Goal: Task Accomplishment & Management: Complete application form

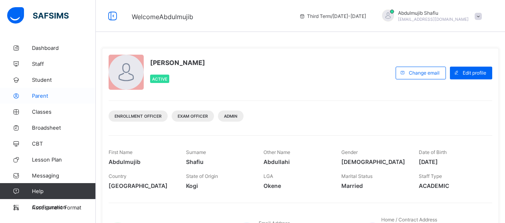
click at [48, 99] on link "Parent" at bounding box center [48, 96] width 96 height 16
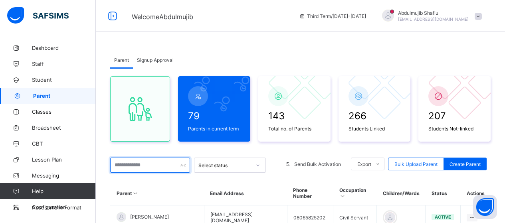
click at [133, 167] on input "text" at bounding box center [150, 165] width 80 height 15
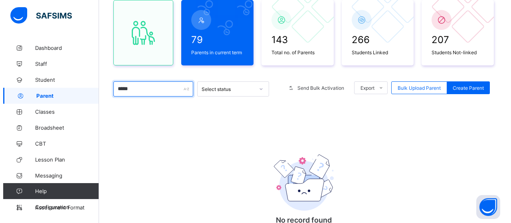
scroll to position [40, 0]
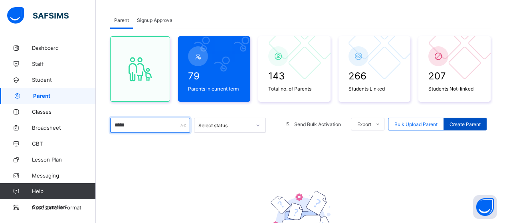
type input "*****"
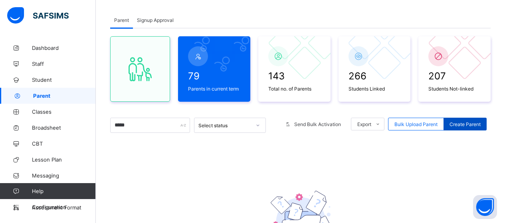
click at [465, 125] on span "Create Parent" at bounding box center [465, 124] width 31 height 6
select select "**"
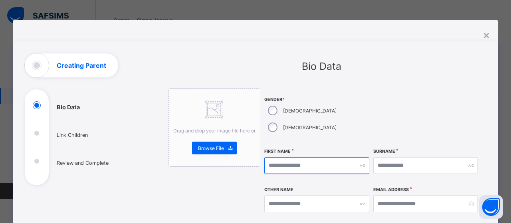
click at [289, 157] on input "text" at bounding box center [316, 165] width 105 height 17
type input "*********"
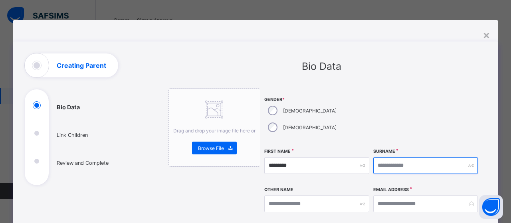
click at [389, 157] on input "text" at bounding box center [425, 165] width 105 height 17
type input "*****"
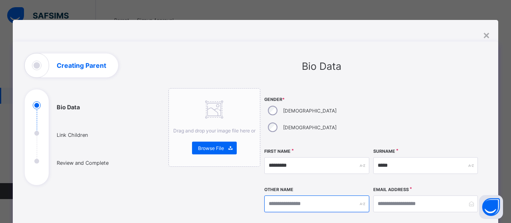
click at [332, 196] on input "text" at bounding box center [316, 204] width 105 height 17
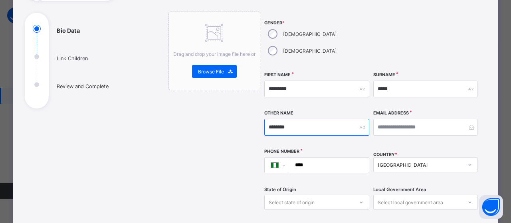
scroll to position [80, 0]
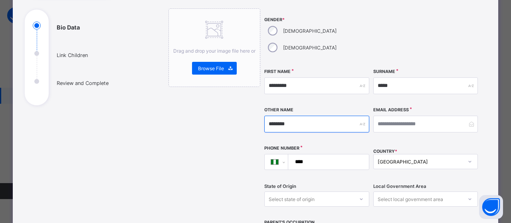
type input "********"
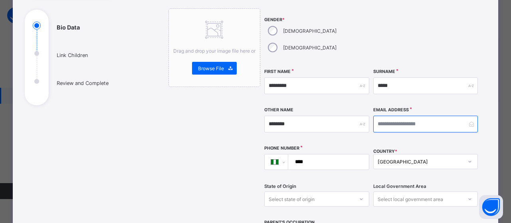
click at [403, 116] on input "email" at bounding box center [425, 124] width 105 height 17
type input "**********"
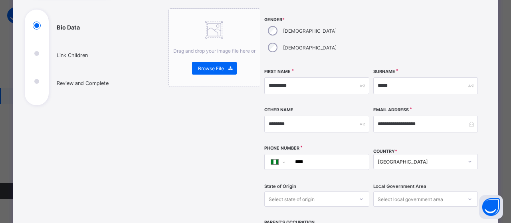
click at [326, 155] on input "****" at bounding box center [327, 162] width 74 height 15
type input "**********"
click at [411, 154] on div "[GEOGRAPHIC_DATA]" at bounding box center [425, 161] width 105 height 15
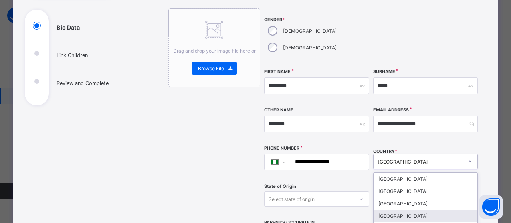
scroll to position [136, 0]
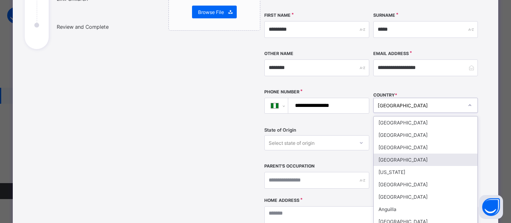
type input "*"
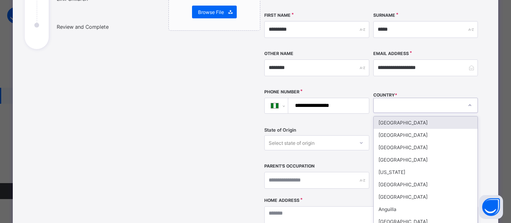
click at [333, 135] on div "Select state of origin" at bounding box center [316, 142] width 105 height 15
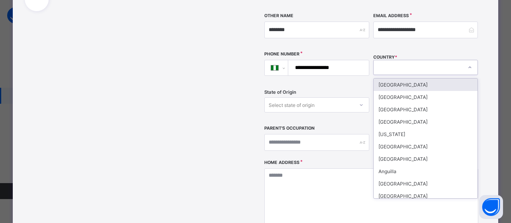
click at [468, 64] on icon at bounding box center [470, 68] width 5 height 8
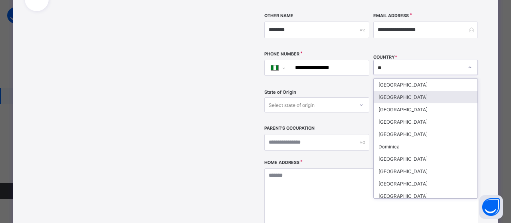
type input "***"
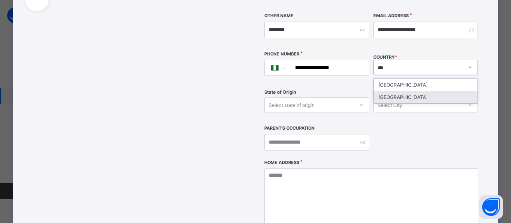
click at [391, 91] on div "[GEOGRAPHIC_DATA]" at bounding box center [426, 97] width 104 height 12
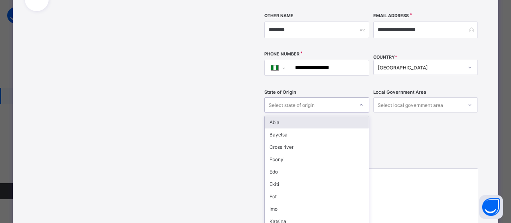
click at [315, 99] on div "Select state of origin" at bounding box center [309, 104] width 89 height 11
type input "**"
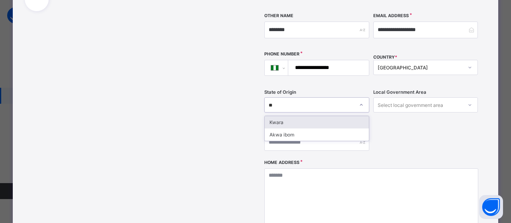
click at [308, 116] on div "Kwara" at bounding box center [317, 122] width 104 height 12
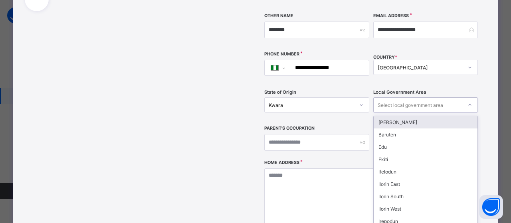
click at [412, 97] on div "Select local government area" at bounding box center [411, 104] width 66 height 15
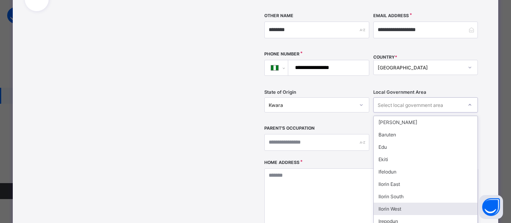
click at [406, 203] on div "Ilorin West" at bounding box center [426, 209] width 104 height 12
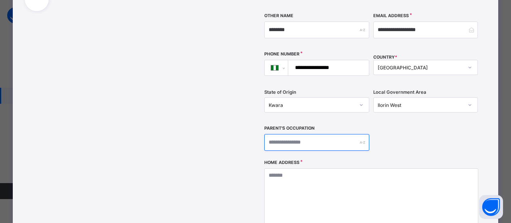
click at [302, 134] on input "text" at bounding box center [316, 142] width 105 height 17
type input "*********"
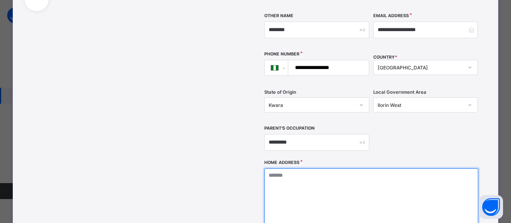
click at [306, 169] on textarea at bounding box center [371, 209] width 214 height 80
type textarea "**********"
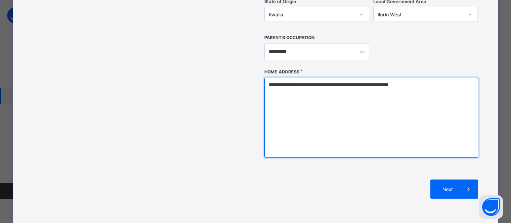
scroll to position [311, 0]
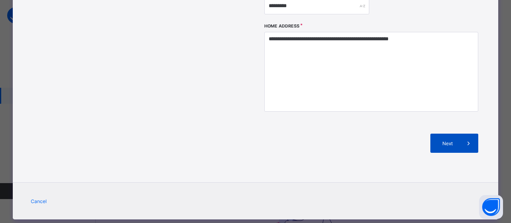
click at [451, 141] on span "Next" at bounding box center [448, 144] width 23 height 6
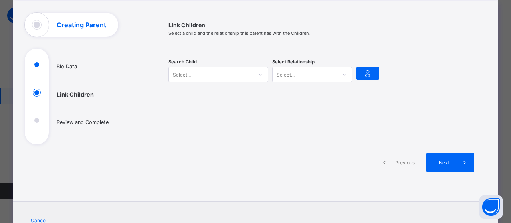
scroll to position [0, 0]
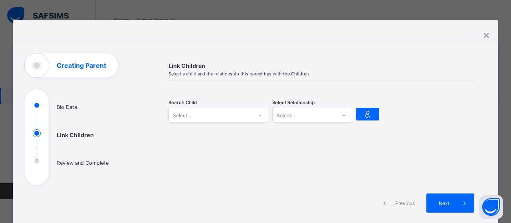
click at [217, 114] on div "Select..." at bounding box center [211, 115] width 84 height 11
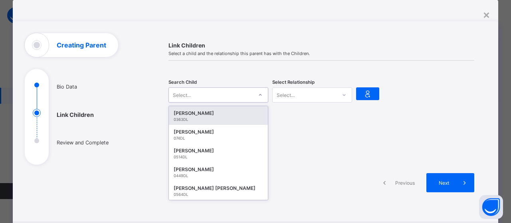
scroll to position [27, 0]
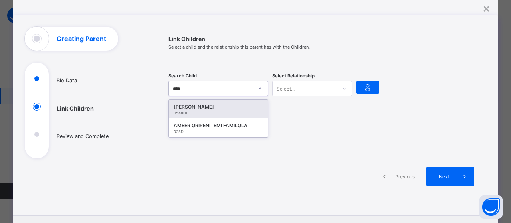
type input "*****"
click at [216, 109] on div "[PERSON_NAME]" at bounding box center [218, 107] width 89 height 8
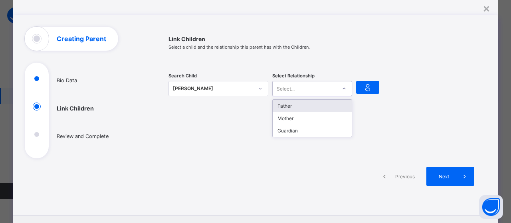
click at [342, 89] on icon at bounding box center [344, 89] width 5 height 8
click at [306, 108] on div "Father" at bounding box center [312, 106] width 79 height 12
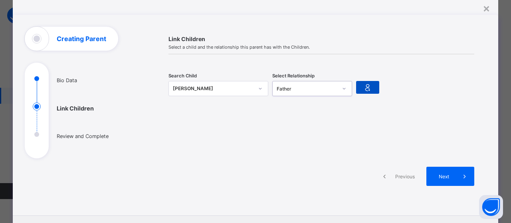
click at [366, 90] on icon at bounding box center [367, 88] width 11 height 10
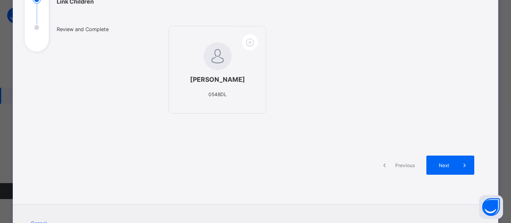
scroll to position [147, 0]
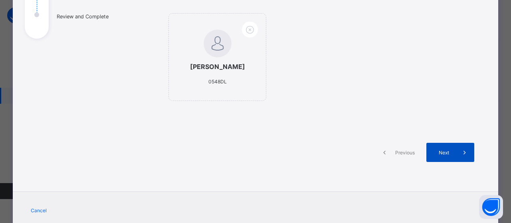
click at [450, 156] on span "Next" at bounding box center [444, 153] width 23 height 6
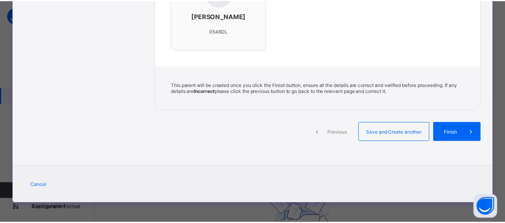
scroll to position [334, 0]
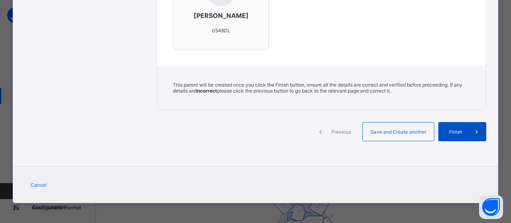
click at [463, 137] on div "Finish" at bounding box center [463, 131] width 48 height 19
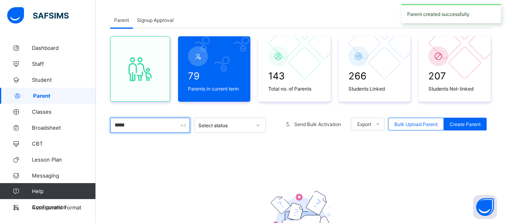
click at [142, 129] on input "*****" at bounding box center [150, 125] width 80 height 15
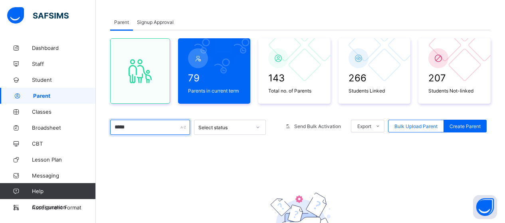
scroll to position [35, 0]
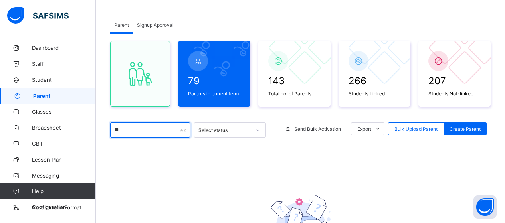
type input "*"
type input "*****"
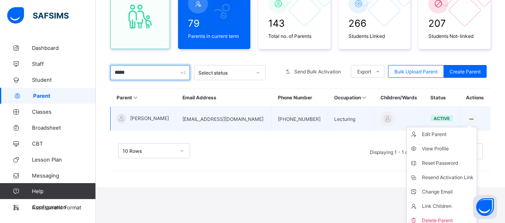
scroll to position [98, 0]
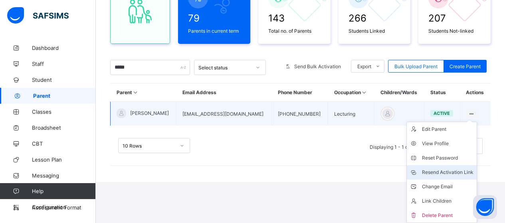
click at [450, 174] on div "Resend Activation Link" at bounding box center [448, 173] width 52 height 8
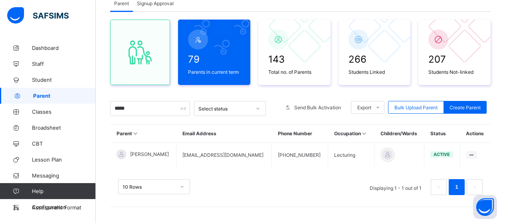
scroll to position [57, 0]
click at [44, 131] on link "Broadsheet" at bounding box center [48, 128] width 96 height 16
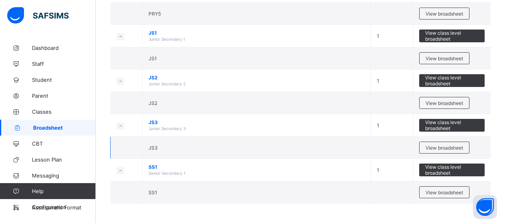
scroll to position [521, 0]
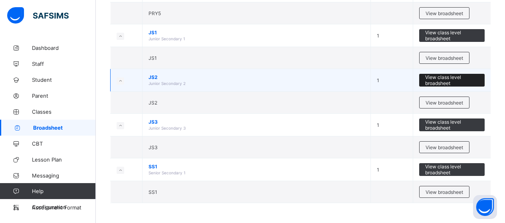
click at [453, 83] on span "View class level broadsheet" at bounding box center [452, 80] width 54 height 12
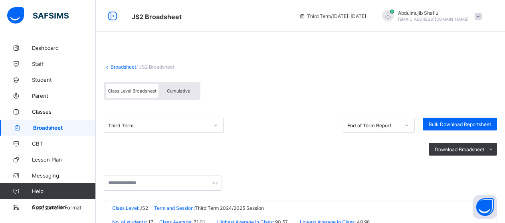
click at [176, 90] on span "Cumulative" at bounding box center [178, 91] width 23 height 6
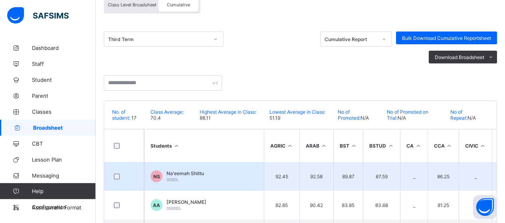
scroll to position [40, 0]
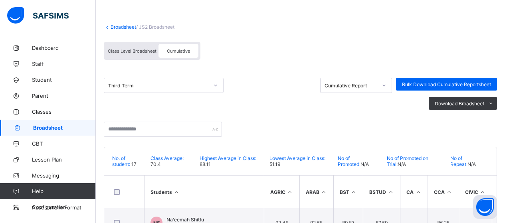
click at [132, 51] on span "Class Level Broadsheet" at bounding box center [132, 51] width 49 height 6
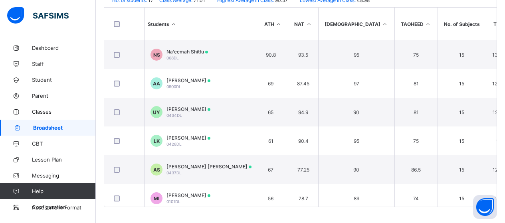
scroll to position [22, 0]
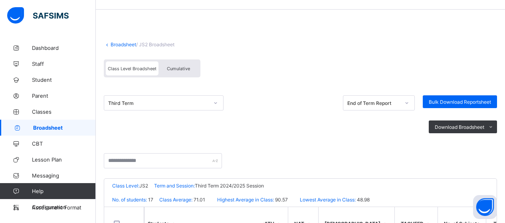
click at [176, 70] on span "Cumulative" at bounding box center [178, 69] width 23 height 6
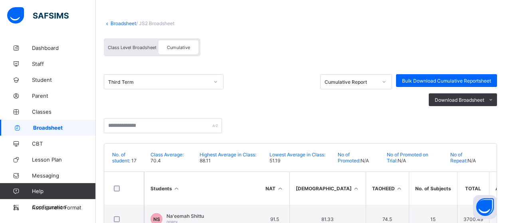
scroll to position [40, 0]
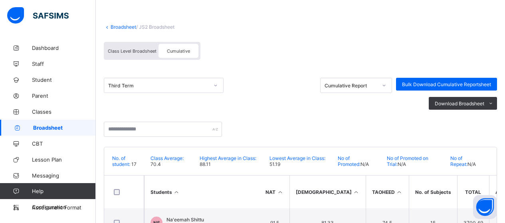
click at [131, 50] on span "Class Level Broadsheet" at bounding box center [132, 51] width 49 height 6
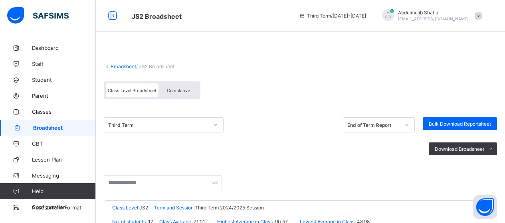
scroll to position [0, 0]
click at [39, 110] on span "Classes" at bounding box center [64, 112] width 64 height 6
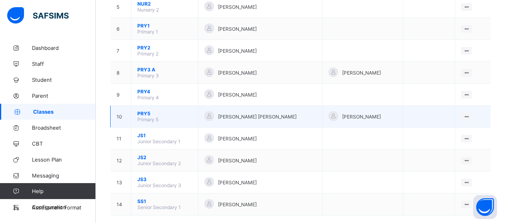
scroll to position [198, 0]
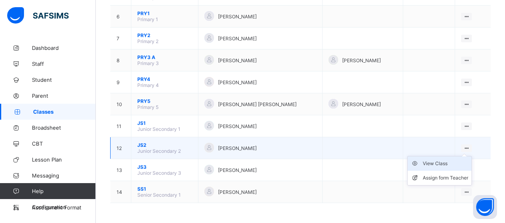
click at [445, 163] on div "View Class" at bounding box center [446, 164] width 46 height 8
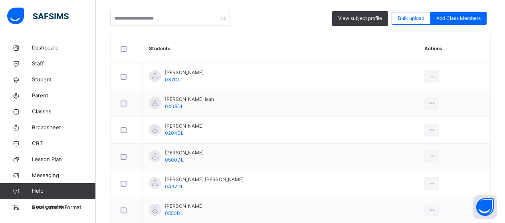
scroll to position [78, 0]
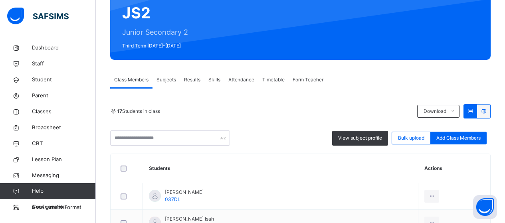
click at [193, 80] on span "Results" at bounding box center [192, 79] width 16 height 7
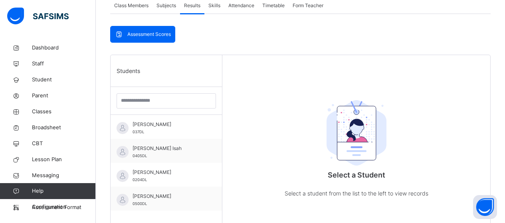
scroll to position [152, 0]
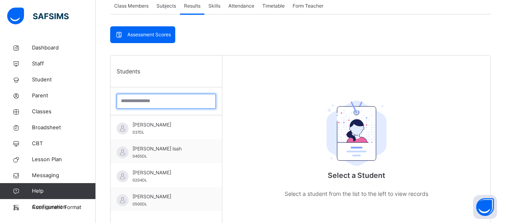
click at [168, 103] on input "search" at bounding box center [166, 101] width 99 height 15
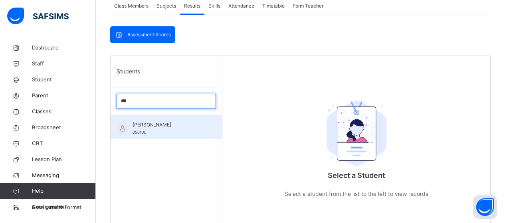
type input "***"
click at [177, 123] on span "[PERSON_NAME]" at bounding box center [168, 124] width 71 height 7
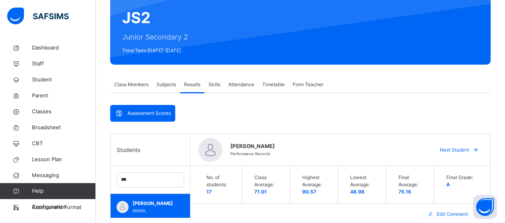
scroll to position [61, 0]
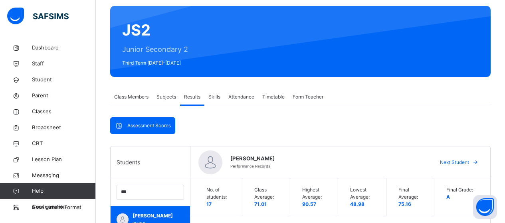
click at [139, 98] on span "Class Members" at bounding box center [131, 96] width 34 height 7
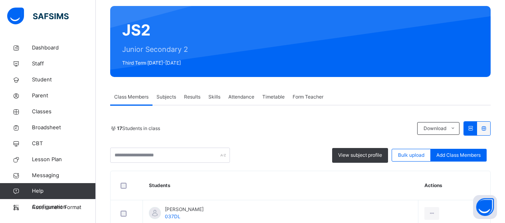
click at [197, 98] on span "Results" at bounding box center [192, 96] width 16 height 7
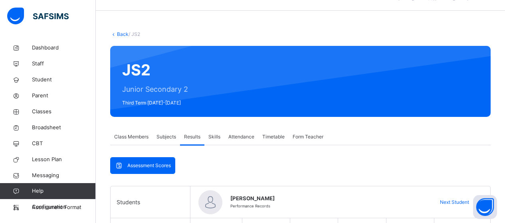
scroll to position [221, 0]
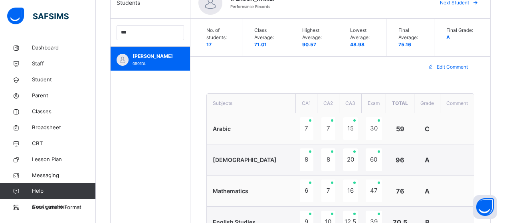
click at [448, 68] on span "Edit Comment" at bounding box center [452, 67] width 31 height 7
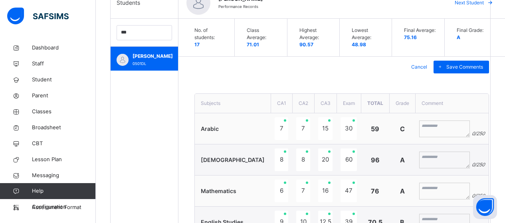
click at [411, 66] on span "Cancel" at bounding box center [419, 67] width 16 height 7
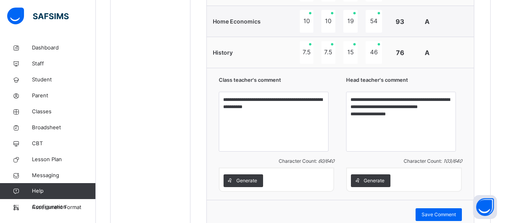
scroll to position [780, 0]
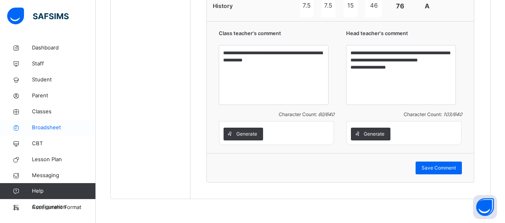
click at [48, 126] on span "Broadsheet" at bounding box center [64, 128] width 64 height 8
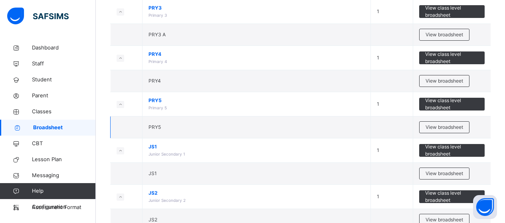
scroll to position [479, 0]
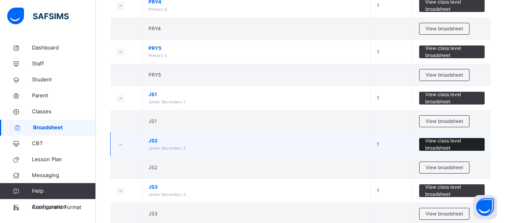
click at [443, 144] on span "View class level broadsheet" at bounding box center [452, 144] width 54 height 14
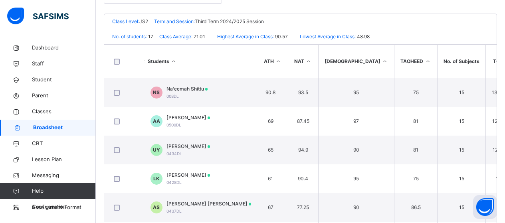
scroll to position [27, 0]
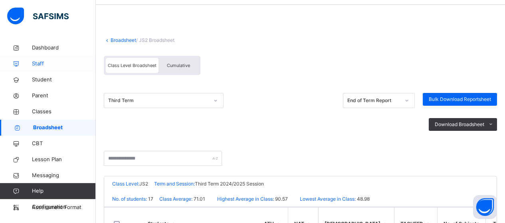
click at [41, 66] on span "Staff" at bounding box center [64, 64] width 64 height 8
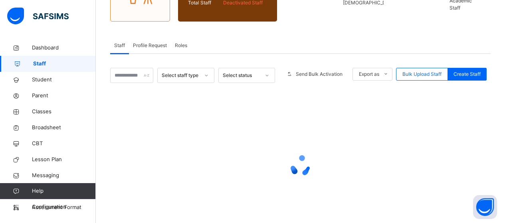
scroll to position [99, 0]
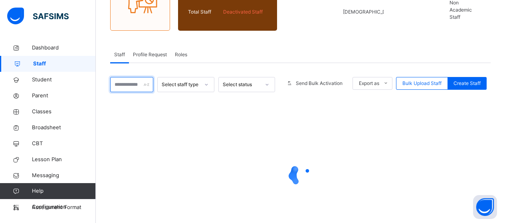
click at [128, 83] on div "Select staff type Select status Send Bulk Activation Export as Pdf Report Excel…" at bounding box center [300, 157] width 381 height 188
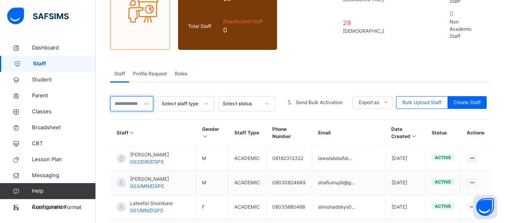
select select "**"
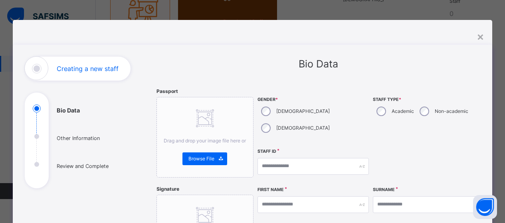
scroll to position [105, 0]
click at [483, 36] on div "×" at bounding box center [481, 36] width 8 height 17
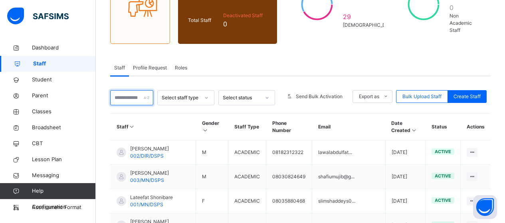
click at [127, 90] on input "text" at bounding box center [131, 97] width 43 height 15
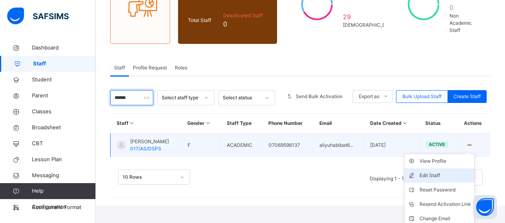
type input "******"
click at [457, 172] on div "Edit Staff" at bounding box center [446, 176] width 52 height 8
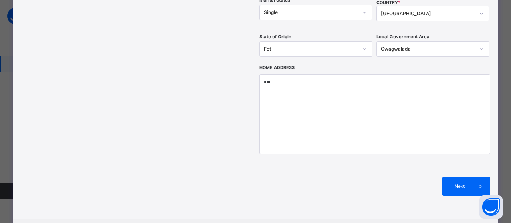
scroll to position [344, 0]
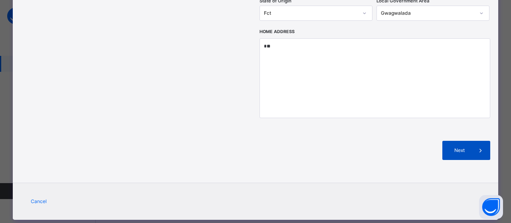
click at [456, 147] on span "Next" at bounding box center [460, 150] width 23 height 7
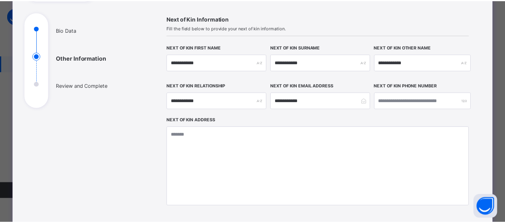
scroll to position [0, 0]
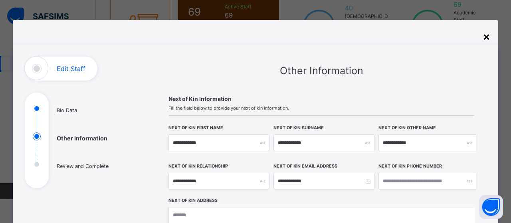
click at [485, 38] on div "×" at bounding box center [487, 36] width 8 height 17
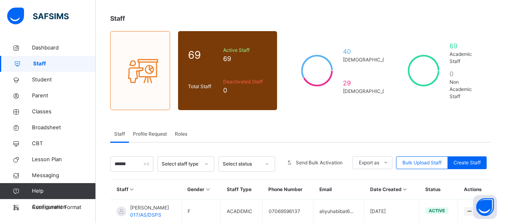
scroll to position [80, 0]
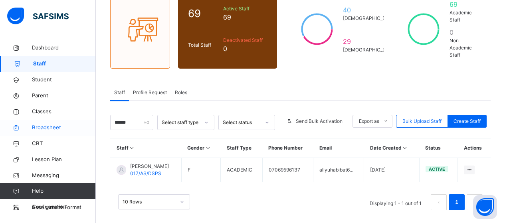
click at [56, 128] on span "Broadsheet" at bounding box center [64, 128] width 64 height 8
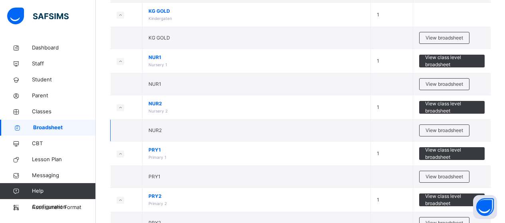
scroll to position [200, 0]
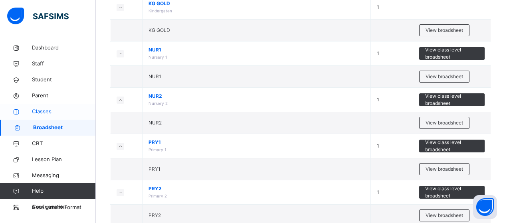
click at [63, 115] on span "Classes" at bounding box center [64, 112] width 64 height 8
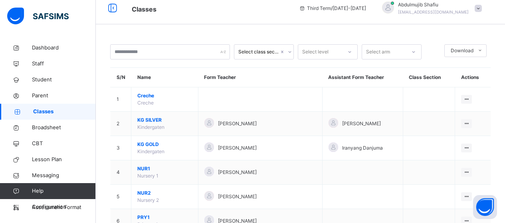
scroll to position [200, 0]
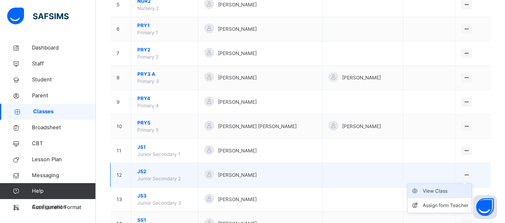
click at [440, 190] on div "View Class" at bounding box center [446, 191] width 46 height 8
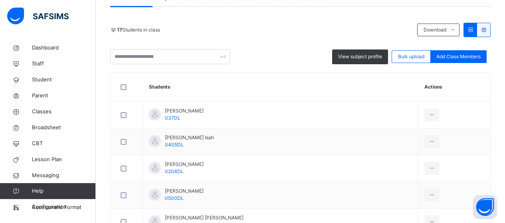
scroll to position [40, 0]
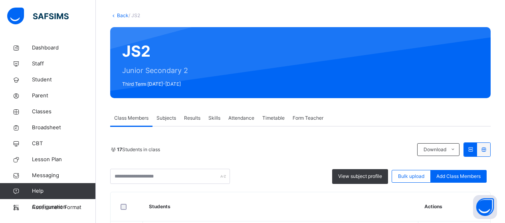
click at [167, 117] on span "Subjects" at bounding box center [167, 118] width 20 height 7
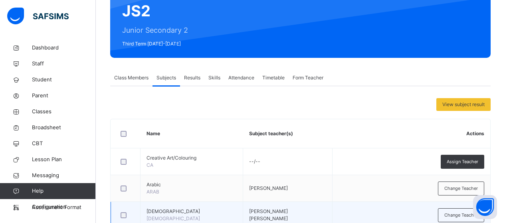
scroll to position [80, 0]
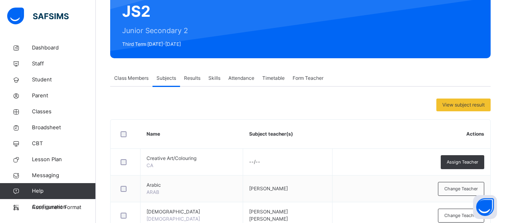
click at [195, 78] on span "Results" at bounding box center [192, 78] width 16 height 7
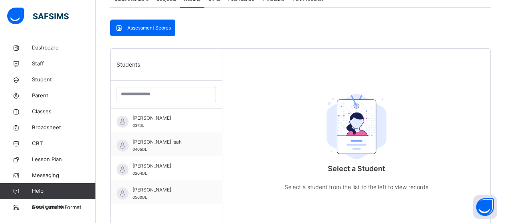
scroll to position [160, 0]
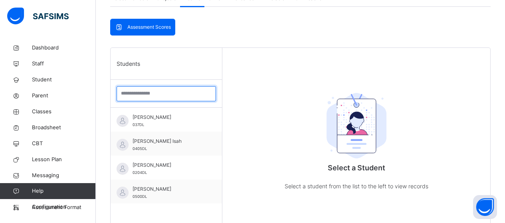
click at [176, 95] on input "search" at bounding box center [166, 93] width 99 height 15
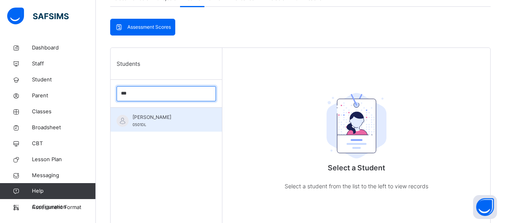
type input "***"
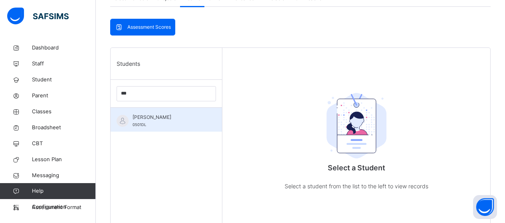
click at [181, 119] on span "[PERSON_NAME]" at bounding box center [168, 117] width 71 height 7
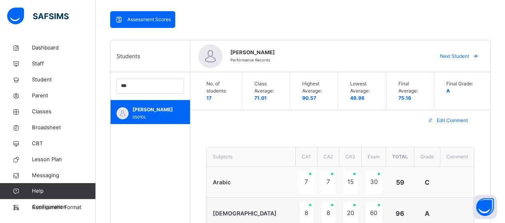
scroll to position [181, 0]
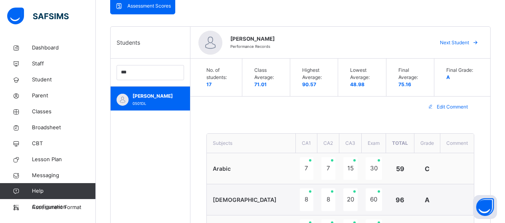
click at [465, 43] on span "Next Student" at bounding box center [454, 42] width 29 height 7
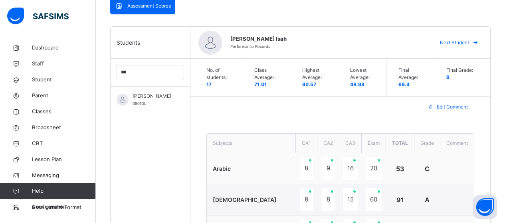
scroll to position [61, 0]
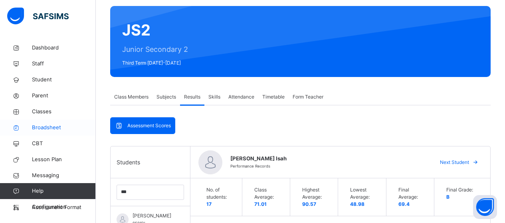
click at [54, 127] on span "Broadsheet" at bounding box center [64, 128] width 64 height 8
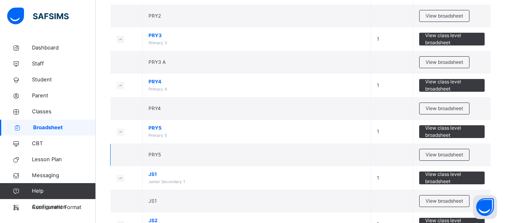
scroll to position [519, 0]
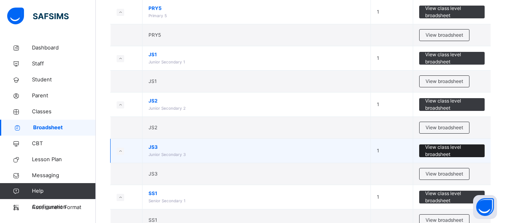
click at [441, 151] on span "View class level broadsheet" at bounding box center [452, 151] width 54 height 14
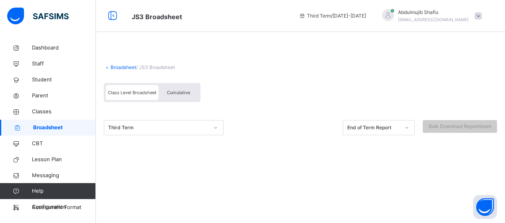
click at [124, 67] on link "Broadsheet" at bounding box center [124, 67] width 26 height 6
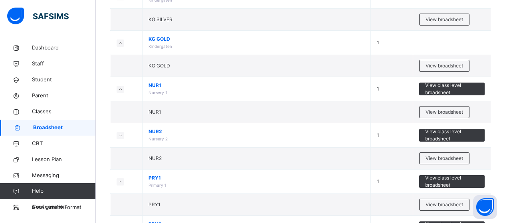
scroll to position [280, 0]
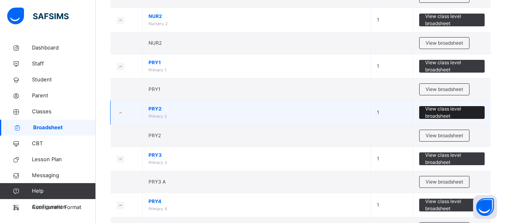
click at [445, 116] on span "View class level broadsheet" at bounding box center [452, 112] width 54 height 14
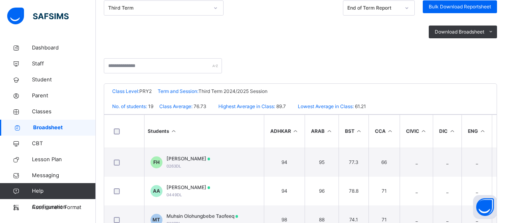
scroll to position [80, 0]
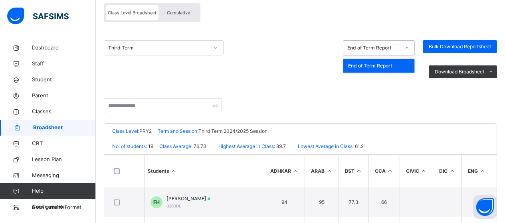
click at [392, 47] on div "End of Term Report" at bounding box center [374, 47] width 53 height 7
click at [395, 67] on div "End of Term Report" at bounding box center [379, 66] width 71 height 14
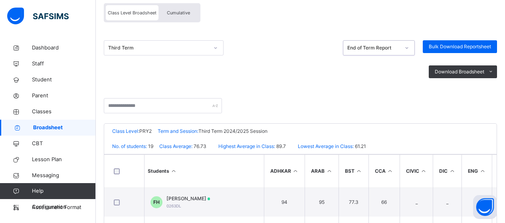
click at [409, 46] on icon at bounding box center [407, 48] width 5 height 8
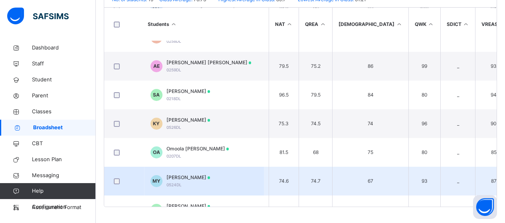
scroll to position [64, 692]
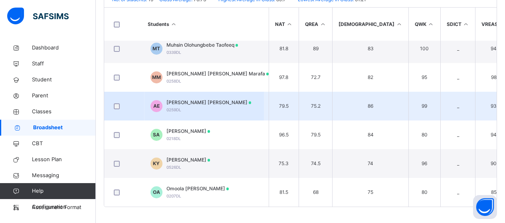
click at [115, 110] on div at bounding box center [124, 106] width 28 height 17
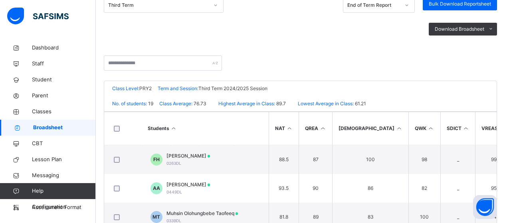
scroll to position [67, 0]
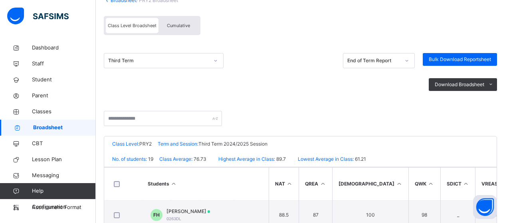
click at [125, 0] on link "Broadsheet" at bounding box center [124, 0] width 26 height 6
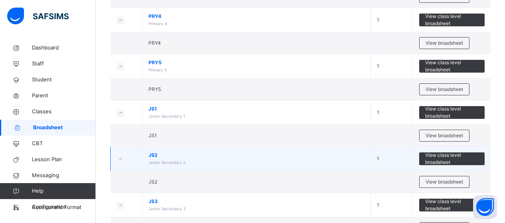
scroll to position [479, 0]
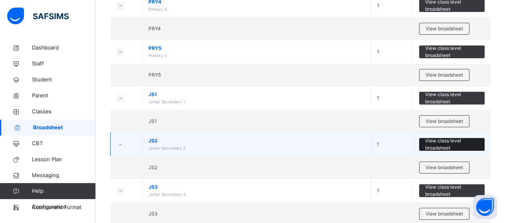
click at [448, 144] on span "View class level broadsheet" at bounding box center [452, 144] width 54 height 14
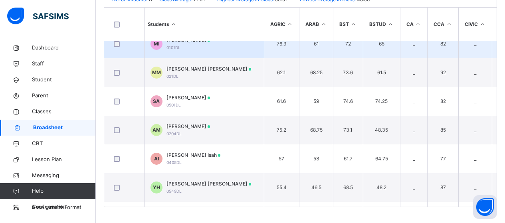
scroll to position [160, 0]
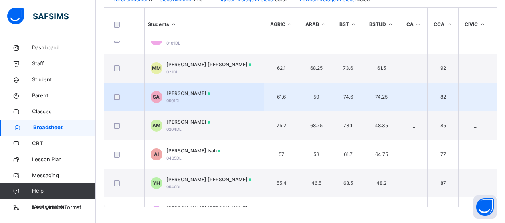
click at [112, 97] on div at bounding box center [124, 97] width 24 height 6
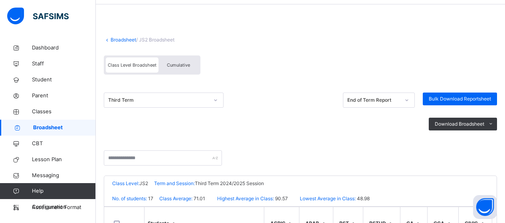
scroll to position [27, 0]
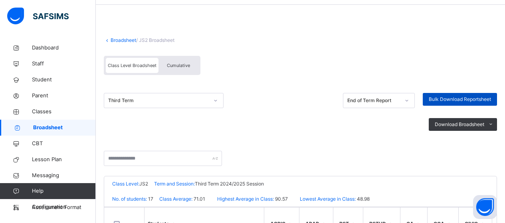
click at [480, 99] on span "Bulk Download Reportsheet" at bounding box center [460, 99] width 62 height 7
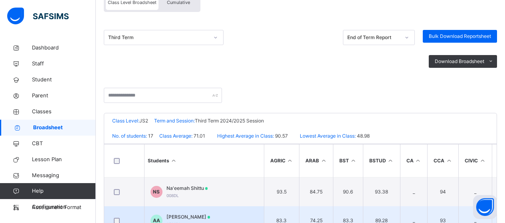
scroll to position [0, 0]
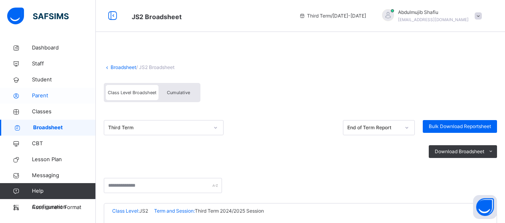
click at [47, 95] on span "Parent" at bounding box center [64, 96] width 64 height 8
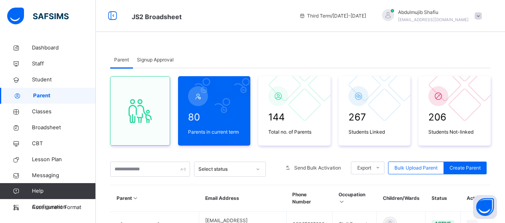
click at [482, 16] on span at bounding box center [478, 15] width 7 height 7
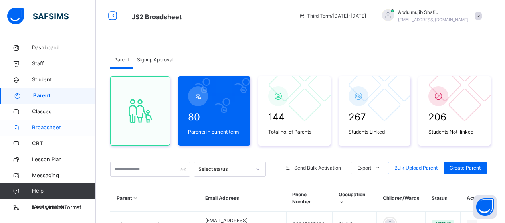
click at [58, 127] on span "Broadsheet" at bounding box center [64, 128] width 64 height 8
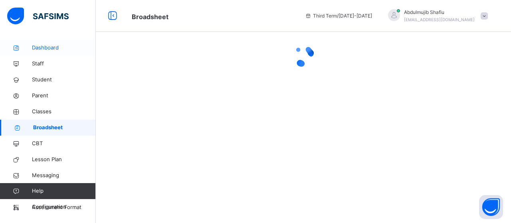
click at [51, 46] on span "Dashboard" at bounding box center [64, 48] width 64 height 8
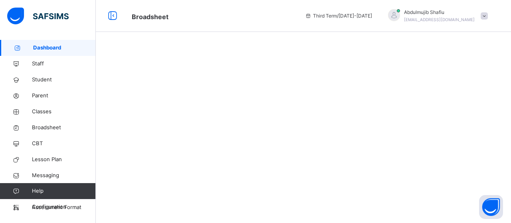
click at [54, 47] on span "Dashboard" at bounding box center [64, 48] width 63 height 8
click at [56, 64] on span "Staff" at bounding box center [64, 64] width 64 height 8
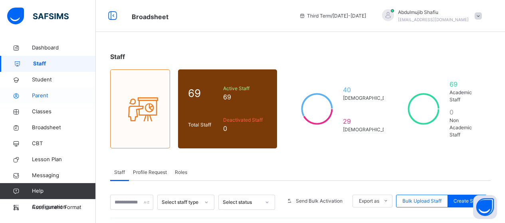
click at [58, 96] on span "Parent" at bounding box center [64, 96] width 64 height 8
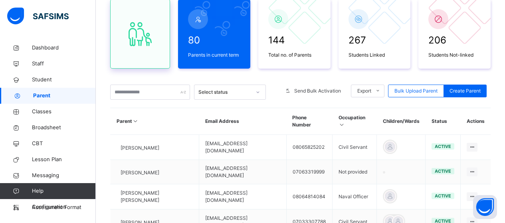
scroll to position [80, 0]
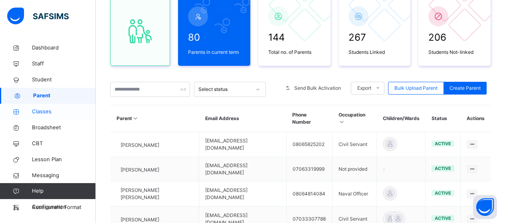
click at [49, 114] on span "Classes" at bounding box center [64, 112] width 64 height 8
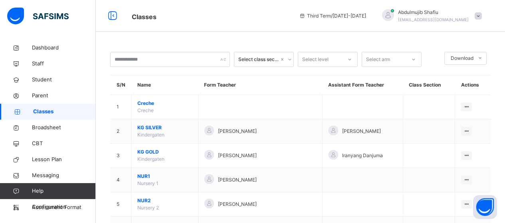
drag, startPoint x: 501, startPoint y: 1, endPoint x: 286, endPoint y: 18, distance: 216.3
click at [286, 18] on span "Classes" at bounding box center [209, 16] width 155 height 13
click at [482, 15] on span at bounding box center [478, 15] width 7 height 7
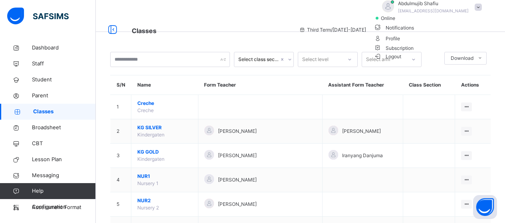
click at [402, 61] on span "Logout" at bounding box center [388, 56] width 28 height 8
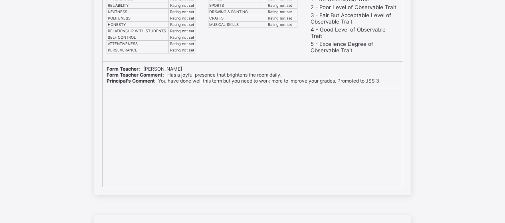
scroll to position [5789, 0]
